Goal: Transaction & Acquisition: Download file/media

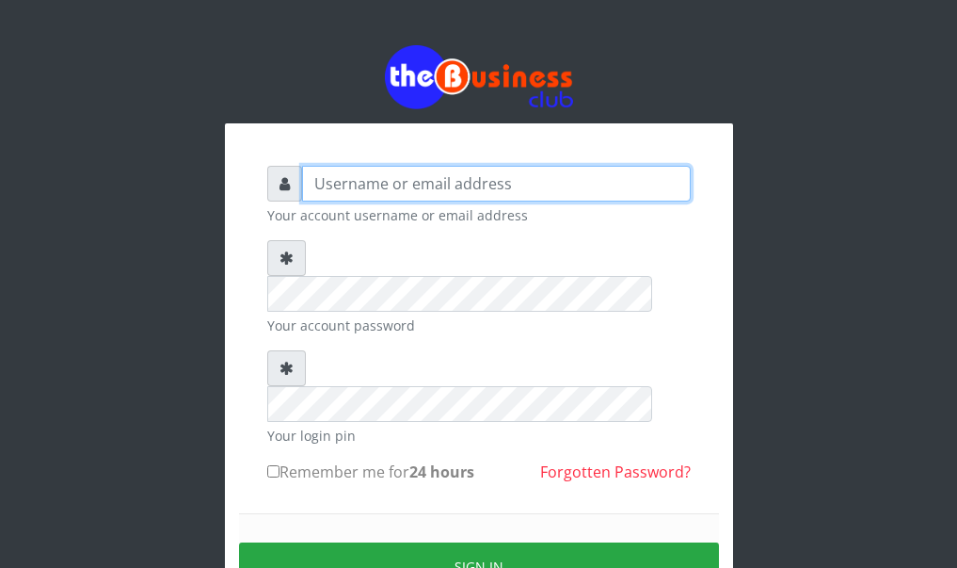
type input "[PERSON_NAME]"
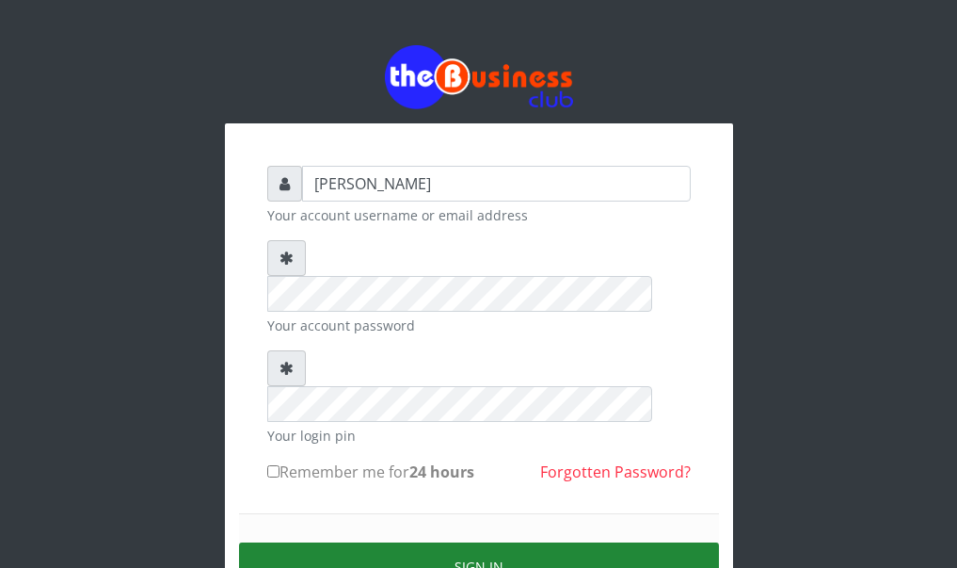
click at [543, 542] on button "Sign in" at bounding box center [479, 566] width 480 height 48
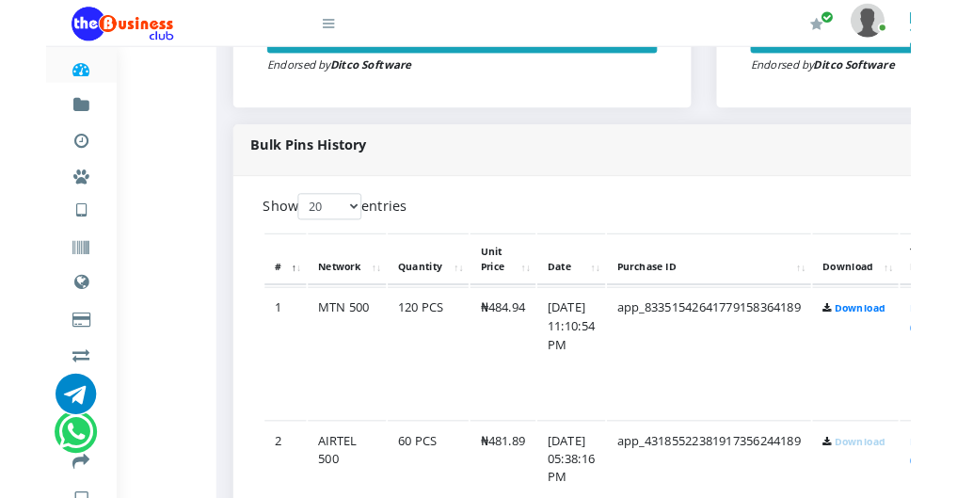
scroll to position [847, 113]
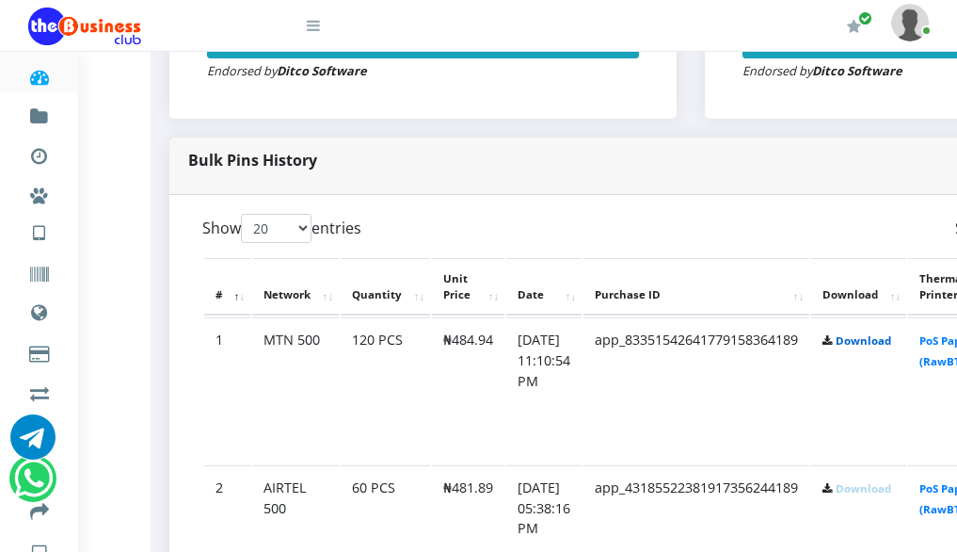
click at [891, 347] on link "Download" at bounding box center [864, 340] width 56 height 14
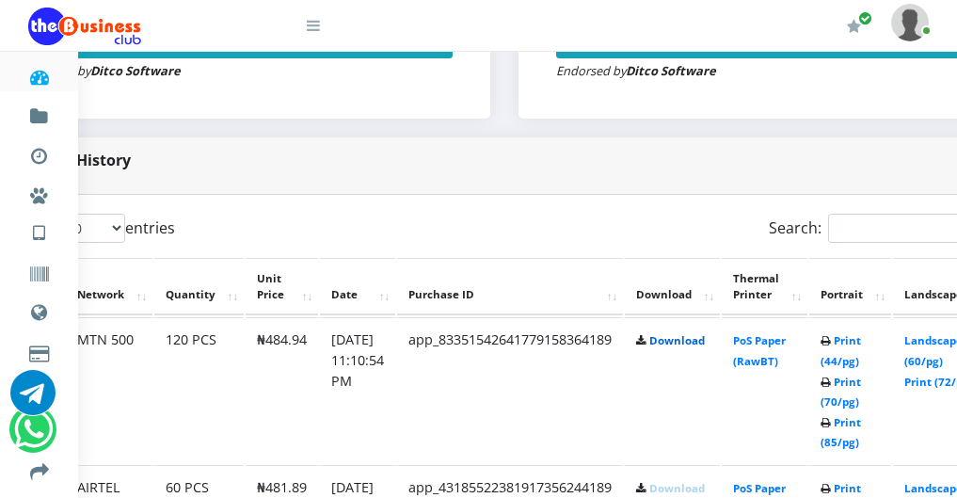
scroll to position [847, 301]
click at [859, 367] on link "Print (44/pg)" at bounding box center [839, 350] width 40 height 35
